Goal: Task Accomplishment & Management: Manage account settings

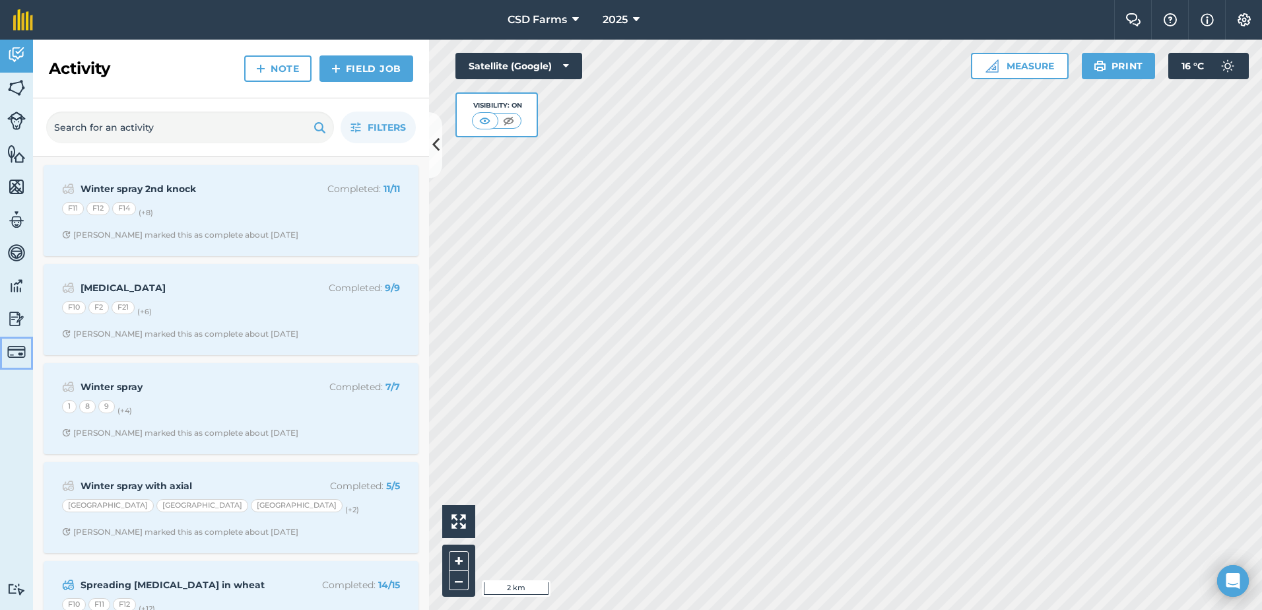
click at [17, 349] on img at bounding box center [16, 352] width 18 height 18
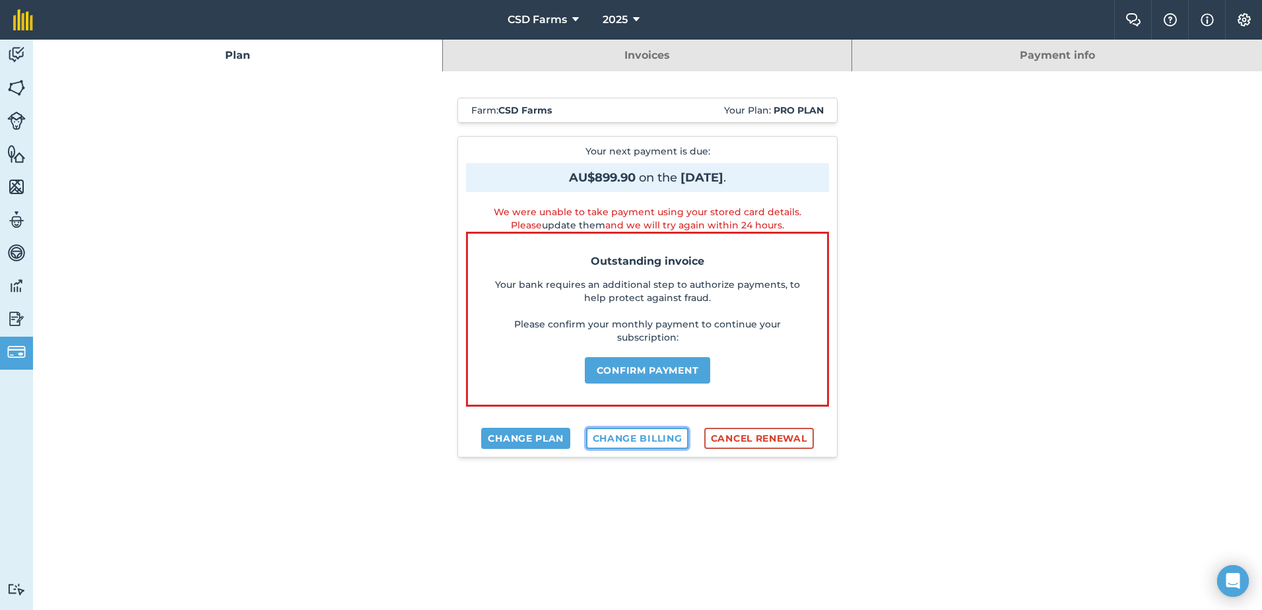
click at [633, 437] on link "Change billing" at bounding box center [637, 438] width 103 height 21
click at [626, 368] on button "Confirm payment" at bounding box center [648, 370] width 126 height 26
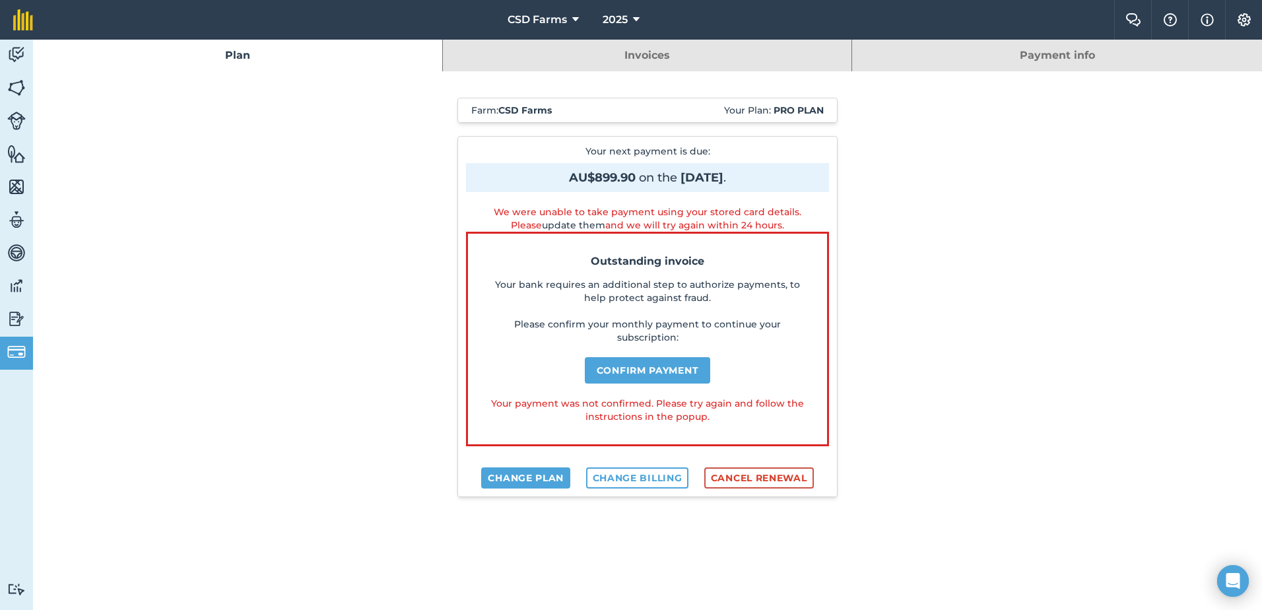
click at [1021, 55] on link "Payment info" at bounding box center [1057, 56] width 410 height 32
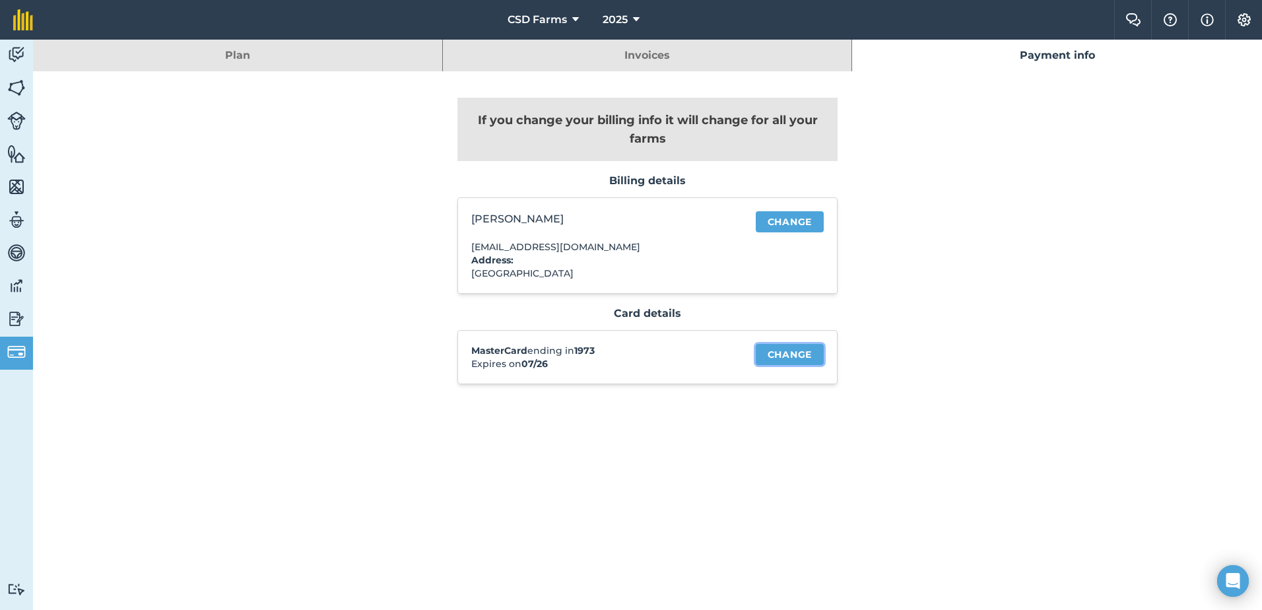
click at [778, 350] on link "Change" at bounding box center [790, 354] width 68 height 21
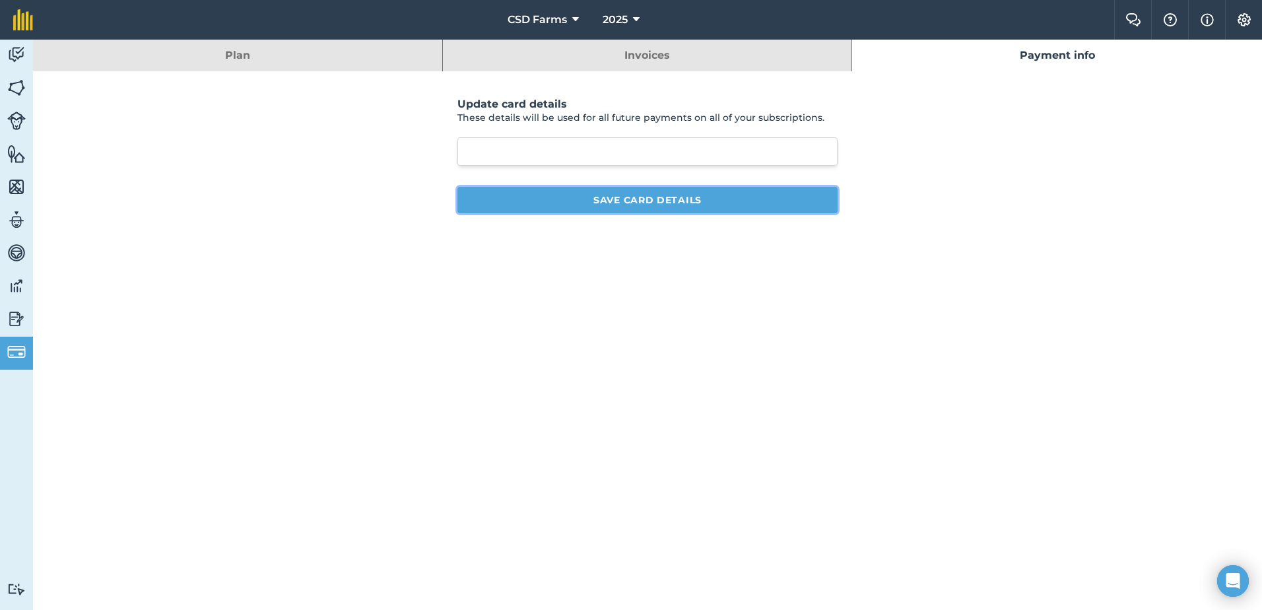
click at [642, 195] on button "Save card details" at bounding box center [647, 200] width 380 height 26
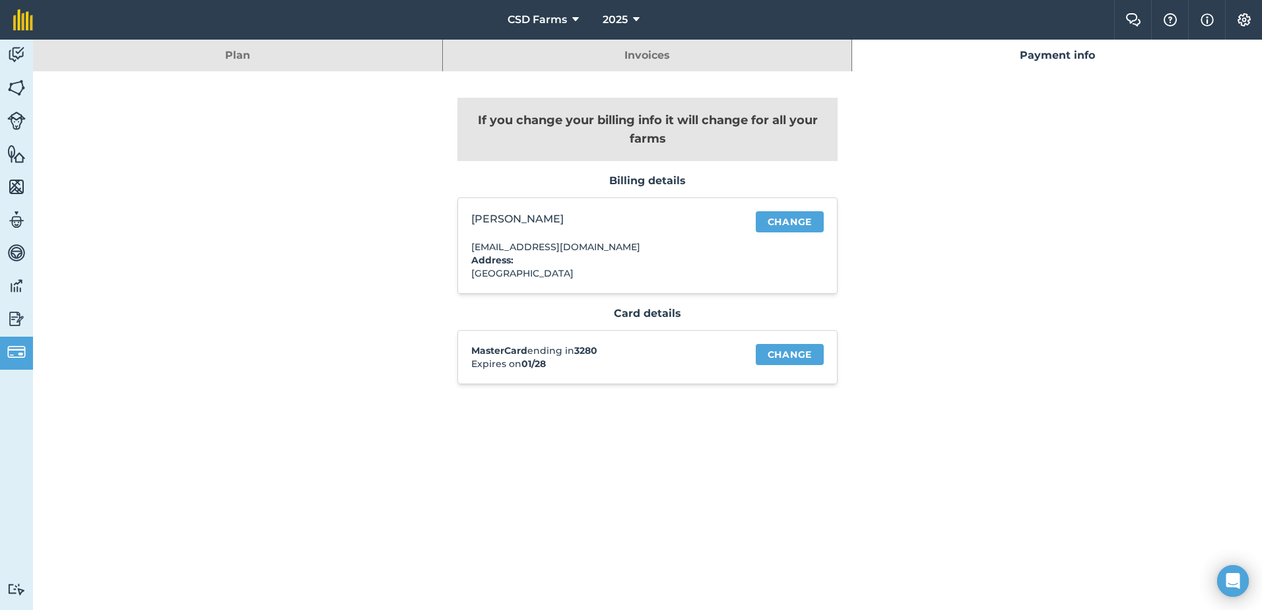
click at [1010, 57] on link "Payment info" at bounding box center [1057, 56] width 410 height 32
click at [1037, 52] on link "Payment info" at bounding box center [1057, 56] width 410 height 32
click at [635, 53] on link "Invoices" at bounding box center [647, 56] width 409 height 32
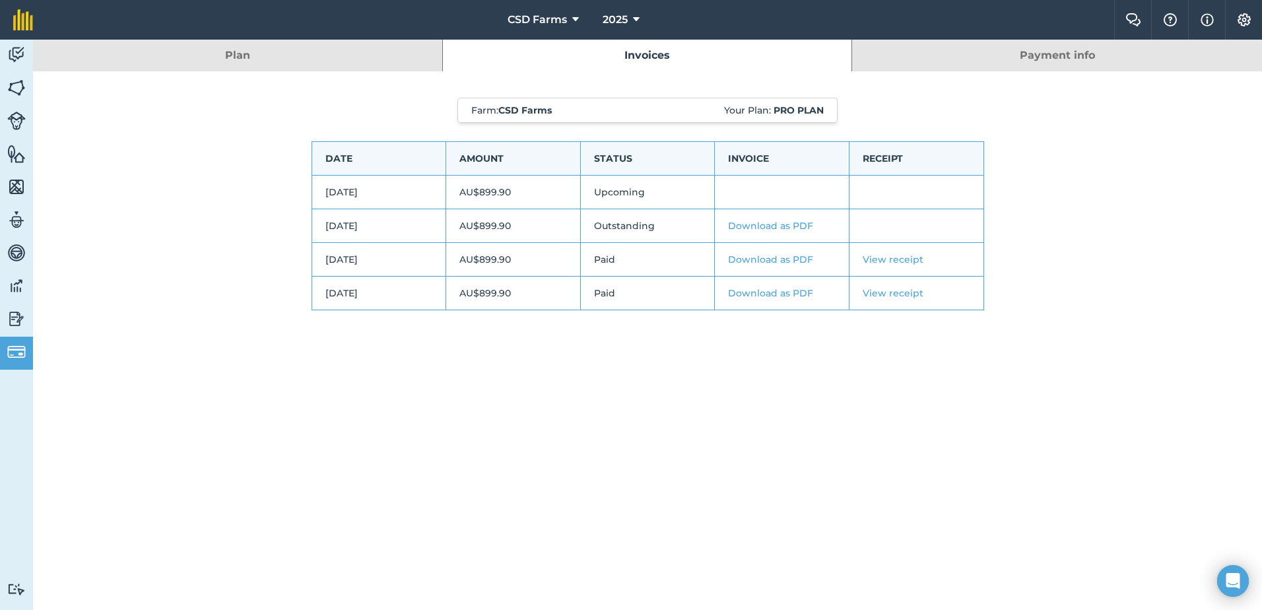
drag, startPoint x: 310, startPoint y: 104, endPoint x: 199, endPoint y: 105, distance: 110.3
click at [300, 105] on div "Farm : CSD Farms Your Plan: Pro plan Date Amount Status Invoice Receipt 14th Au…" at bounding box center [648, 217] width 712 height 292
click at [245, 61] on link "Plan" at bounding box center [237, 56] width 409 height 32
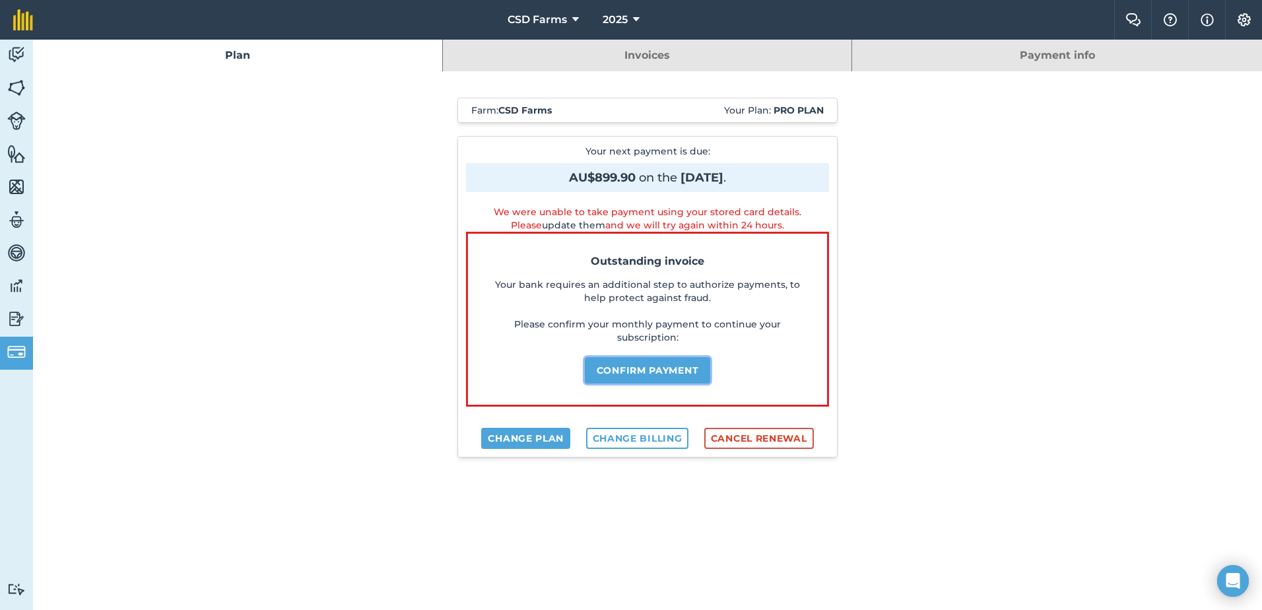
click at [645, 370] on button "Confirm payment" at bounding box center [648, 370] width 126 height 26
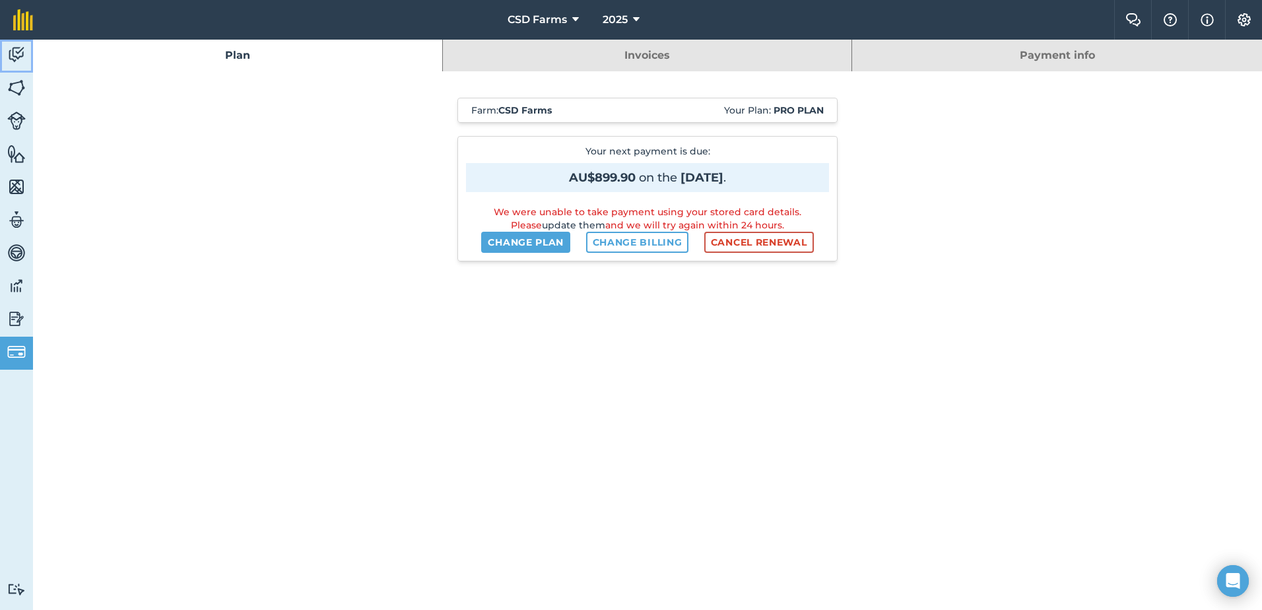
click at [20, 51] on img at bounding box center [16, 55] width 18 height 20
